Goal: Check status: Check status

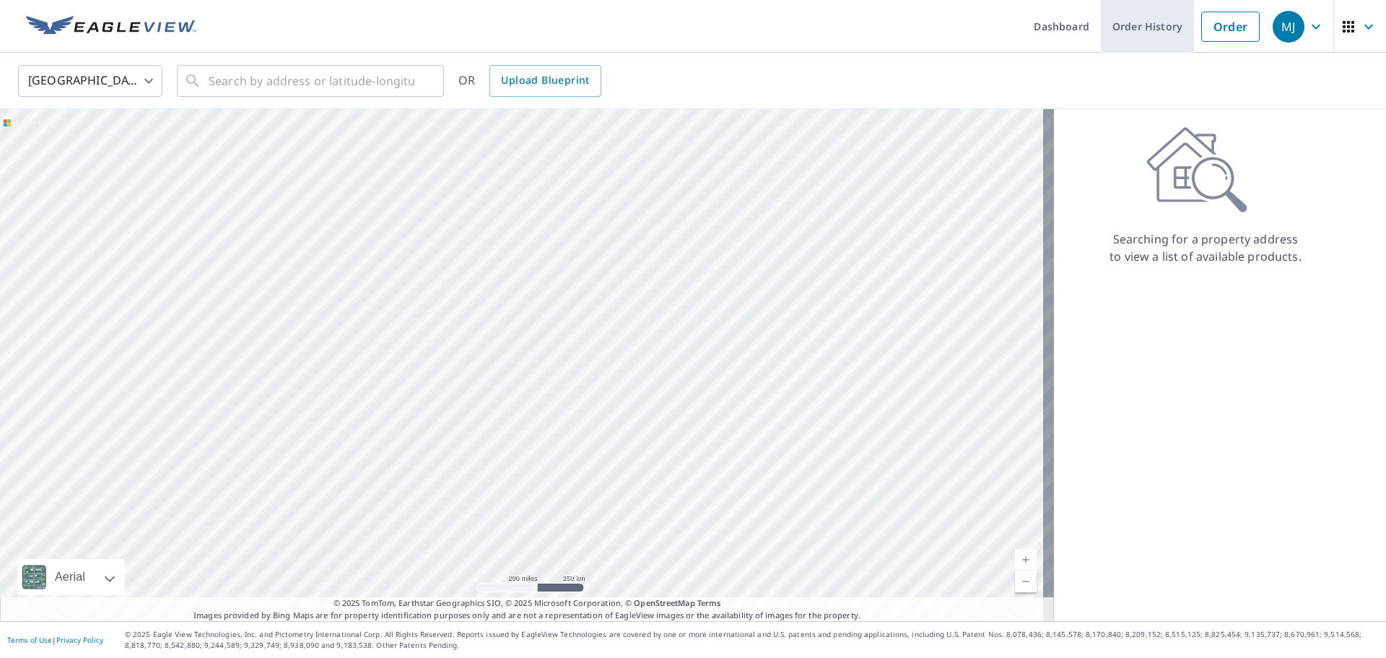
click at [1118, 29] on link "Order History" at bounding box center [1147, 26] width 93 height 53
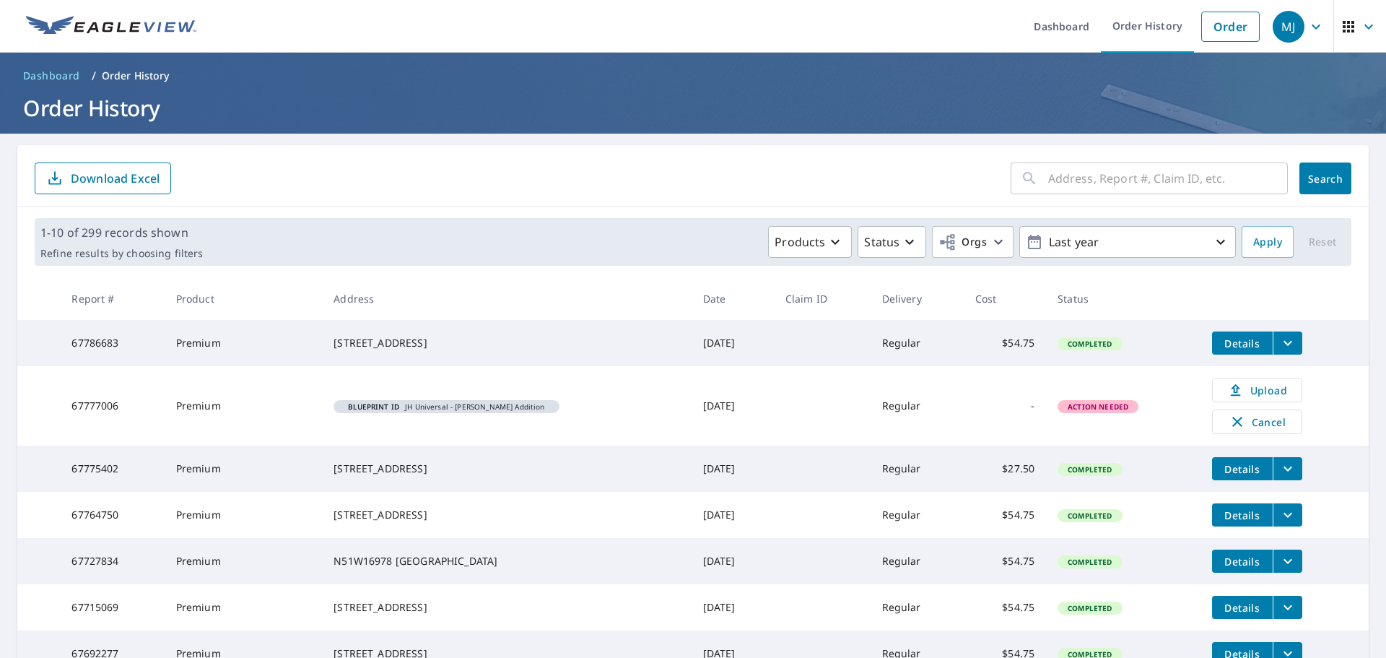
click at [1074, 180] on input "text" at bounding box center [1168, 178] width 240 height 40
type input "1305 lily"
click at [1324, 173] on span "Search" at bounding box center [1325, 179] width 29 height 14
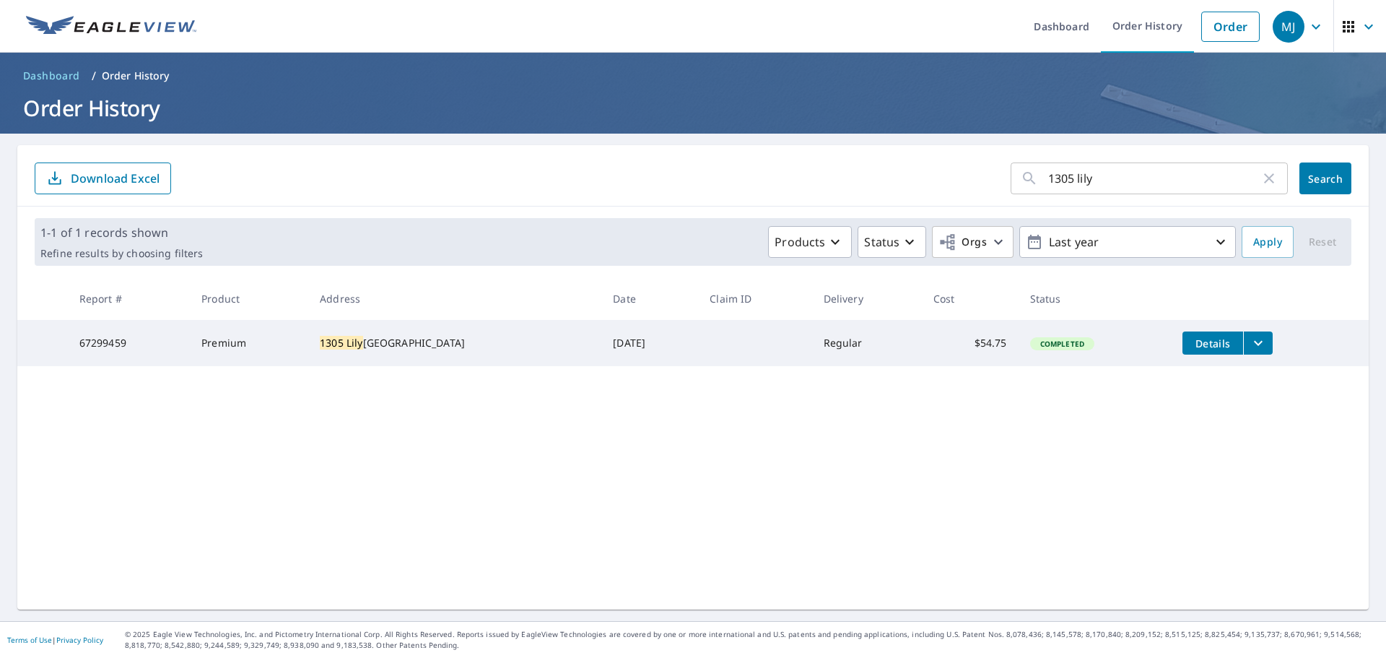
click at [1202, 344] on span "Details" at bounding box center [1212, 343] width 43 height 14
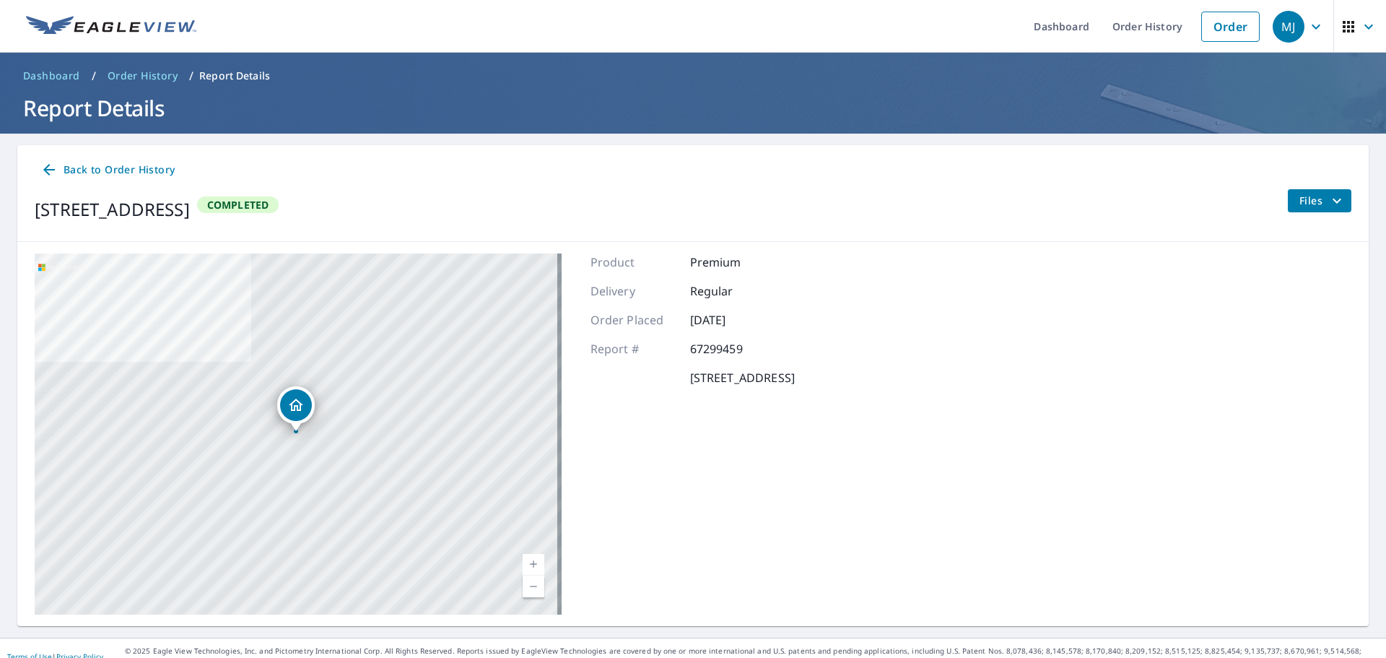
click at [1299, 206] on span "Files" at bounding box center [1322, 200] width 46 height 17
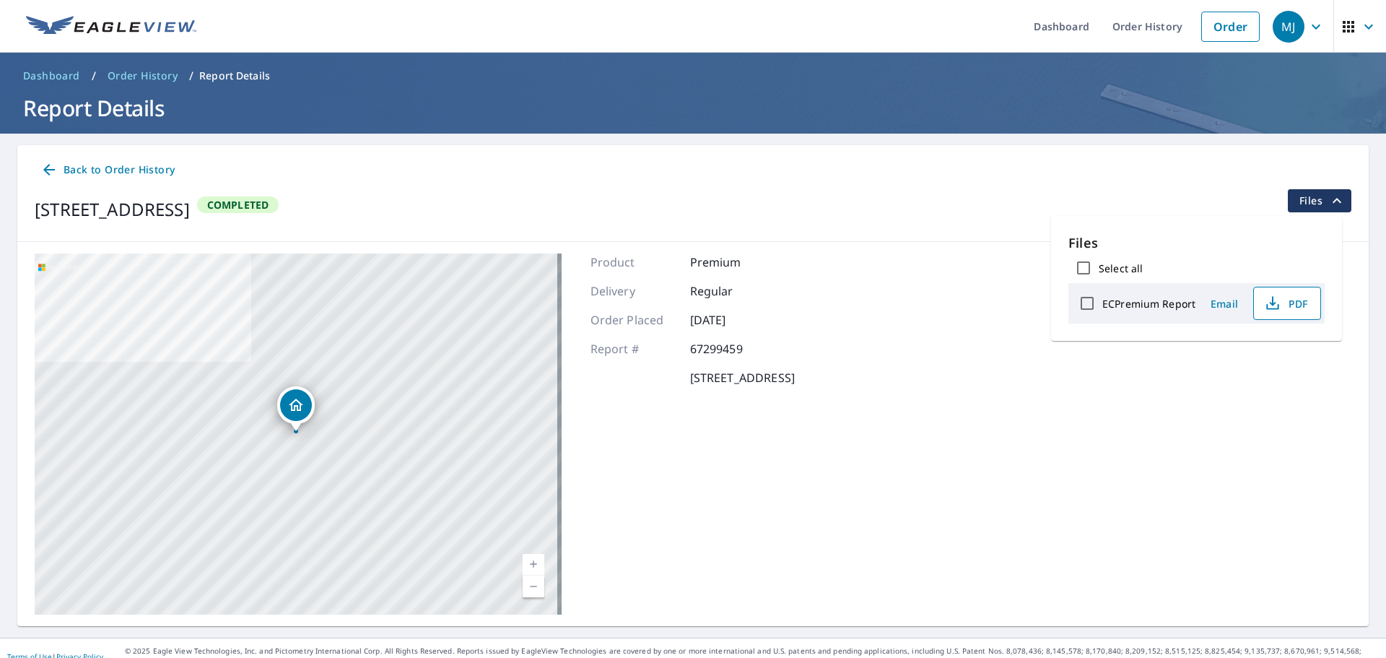
click at [1285, 298] on span "PDF" at bounding box center [1285, 302] width 46 height 17
